Goal: Task Accomplishment & Management: Use online tool/utility

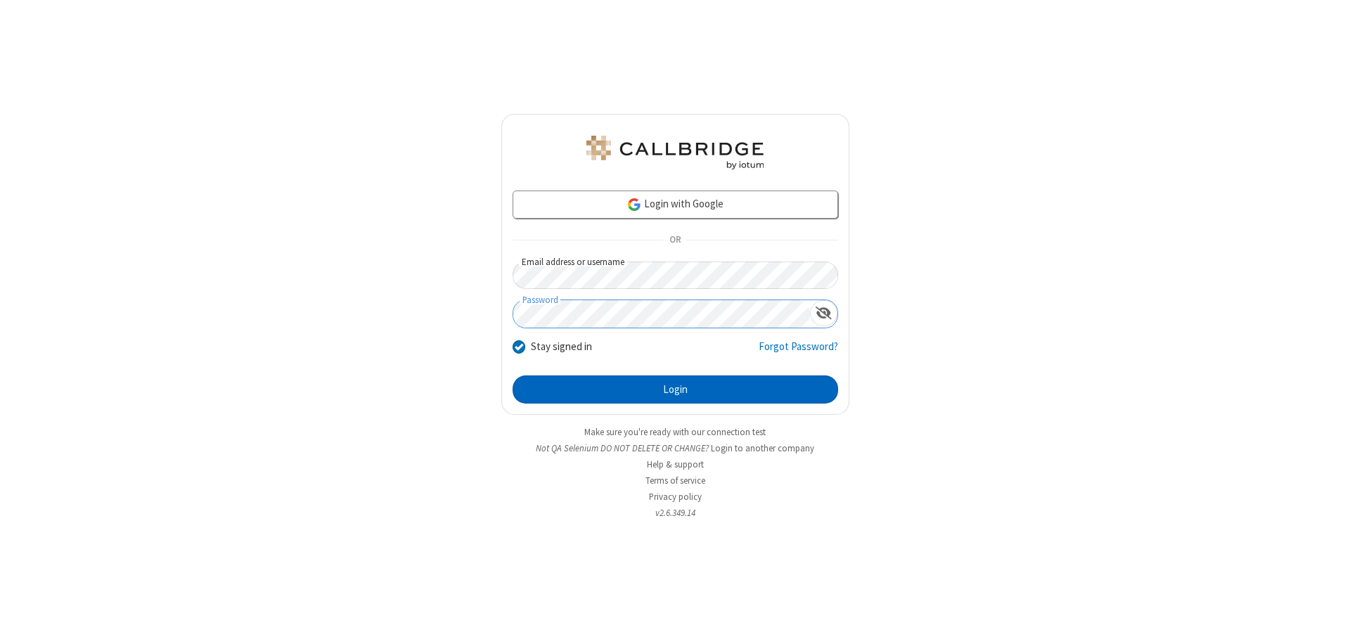
click at [675, 389] on button "Login" at bounding box center [676, 389] width 326 height 28
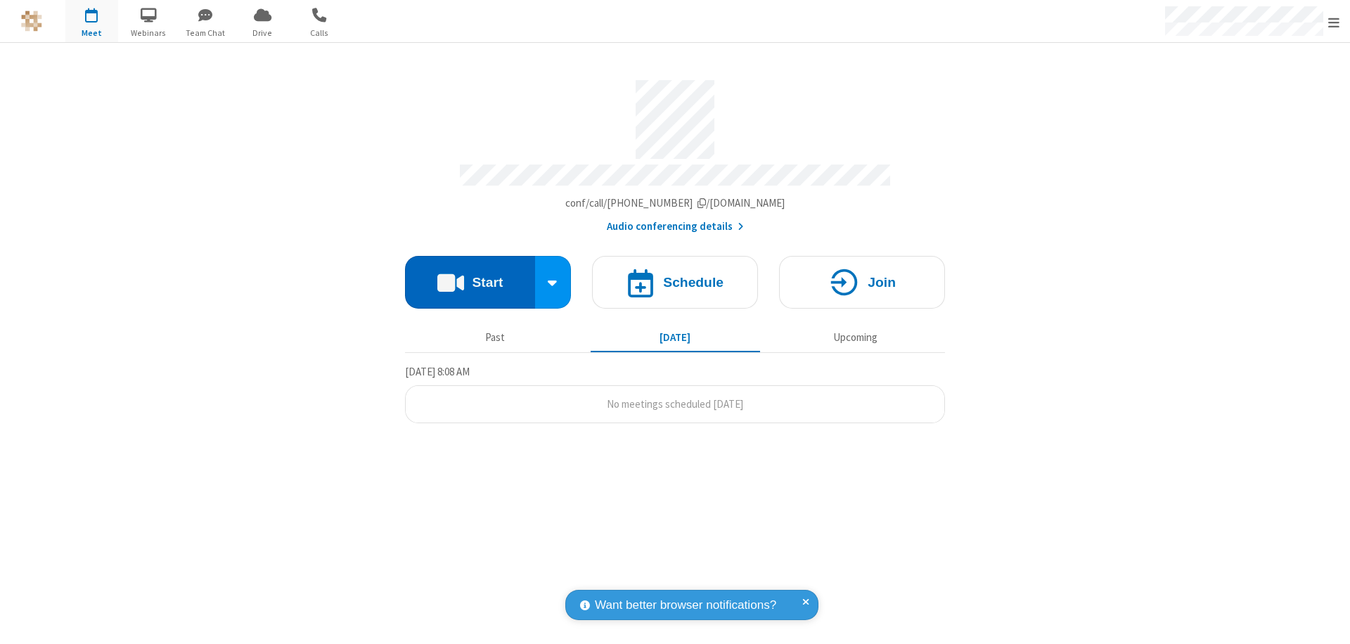
click at [470, 276] on button "Start" at bounding box center [470, 282] width 130 height 53
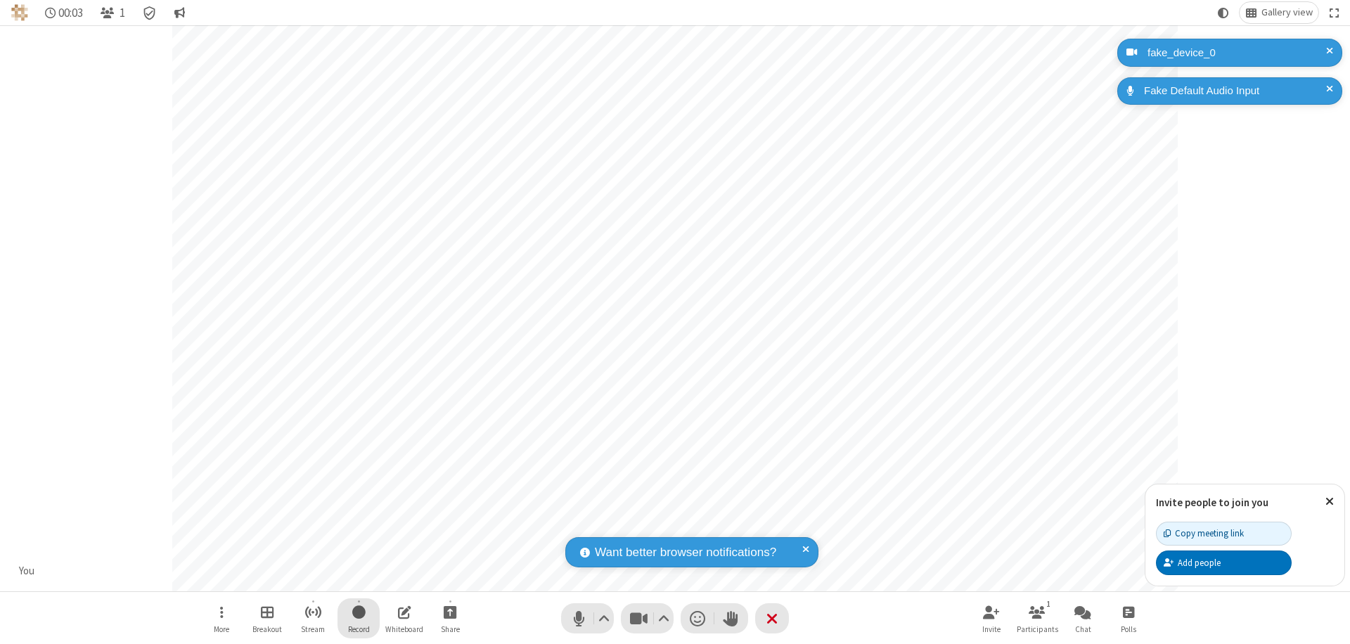
click at [359, 618] on span "Start recording" at bounding box center [358, 612] width 13 height 18
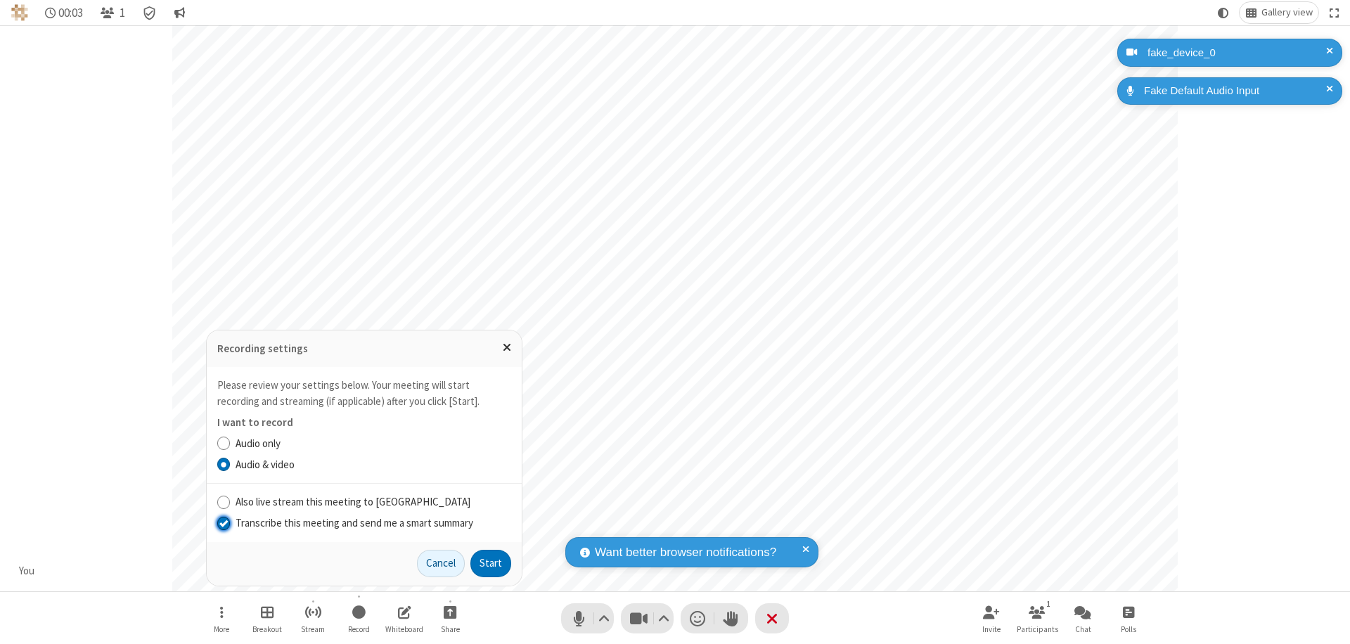
click at [223, 522] on input "Transcribe this meeting and send me a smart summary" at bounding box center [223, 522] width 13 height 15
click at [491, 563] on button "Start" at bounding box center [490, 564] width 41 height 28
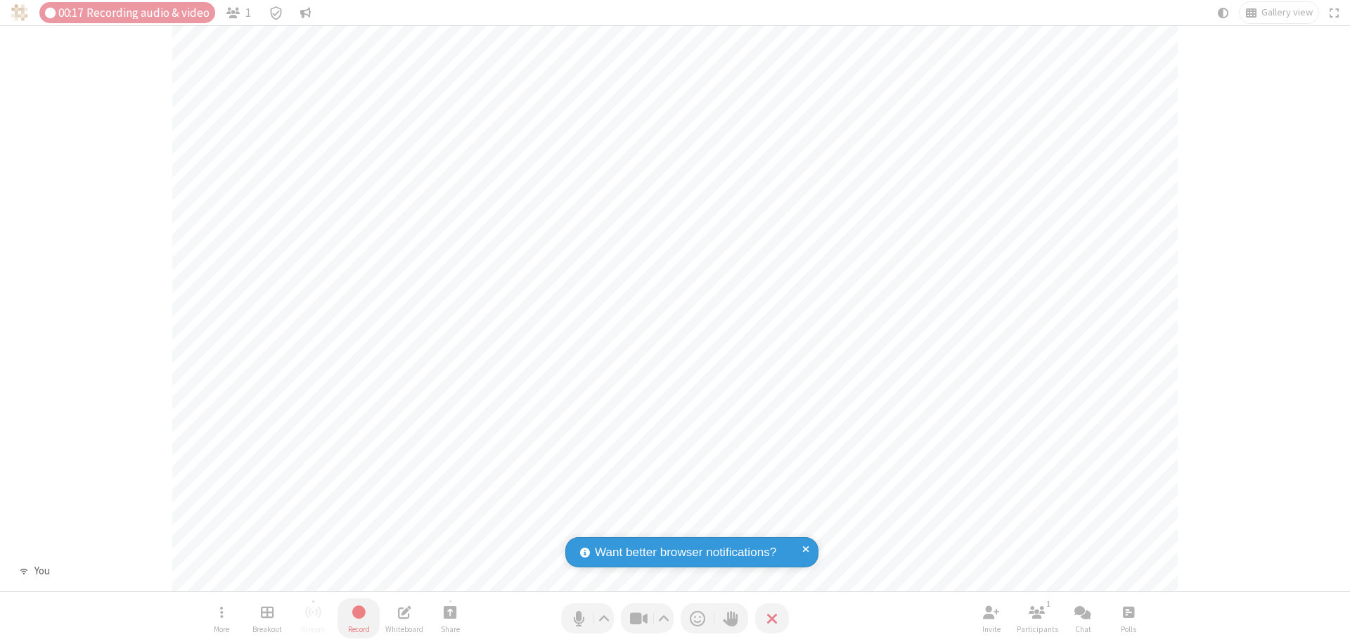
click at [359, 618] on span "Stop recording" at bounding box center [359, 611] width 18 height 19
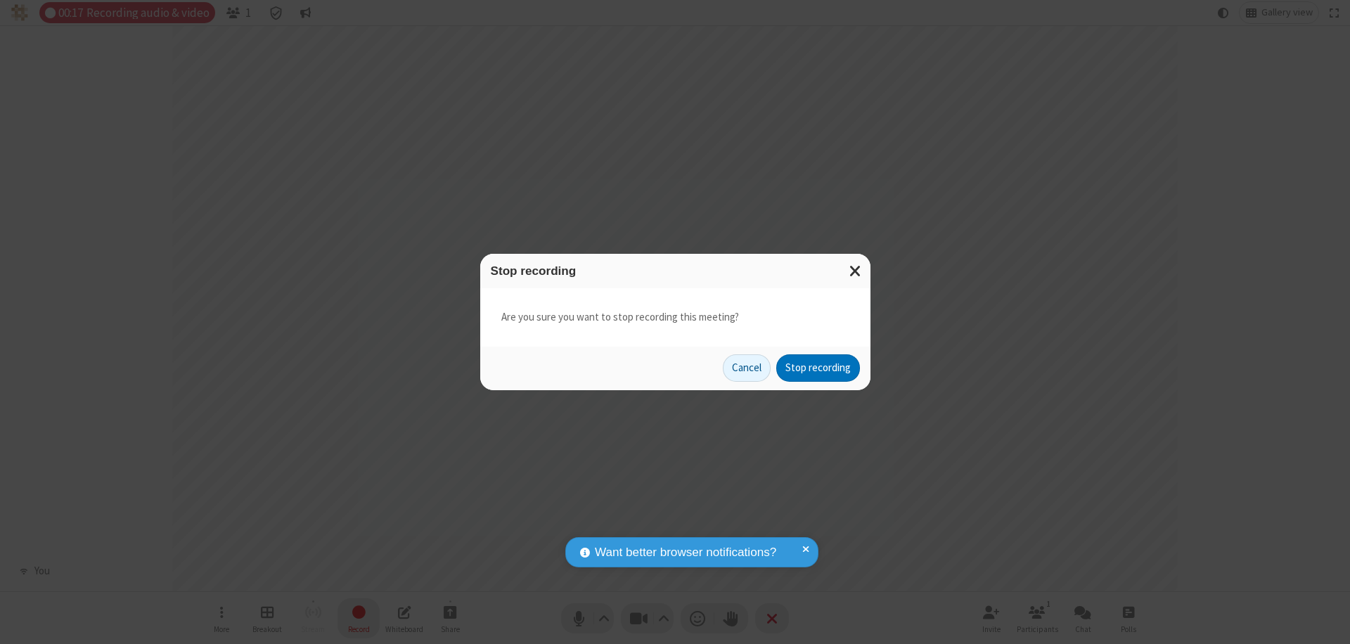
click at [818, 368] on button "Stop recording" at bounding box center [818, 368] width 84 height 28
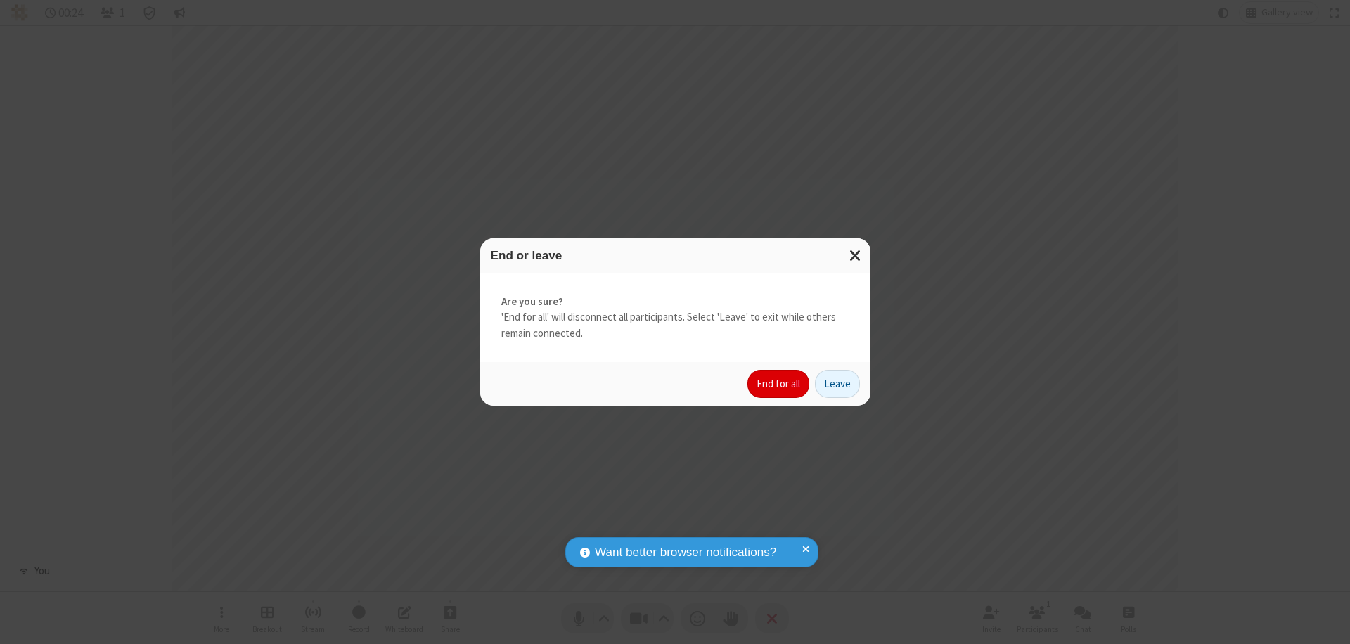
click at [779, 384] on button "End for all" at bounding box center [778, 384] width 62 height 28
